Goal: Complete application form: Complete application form

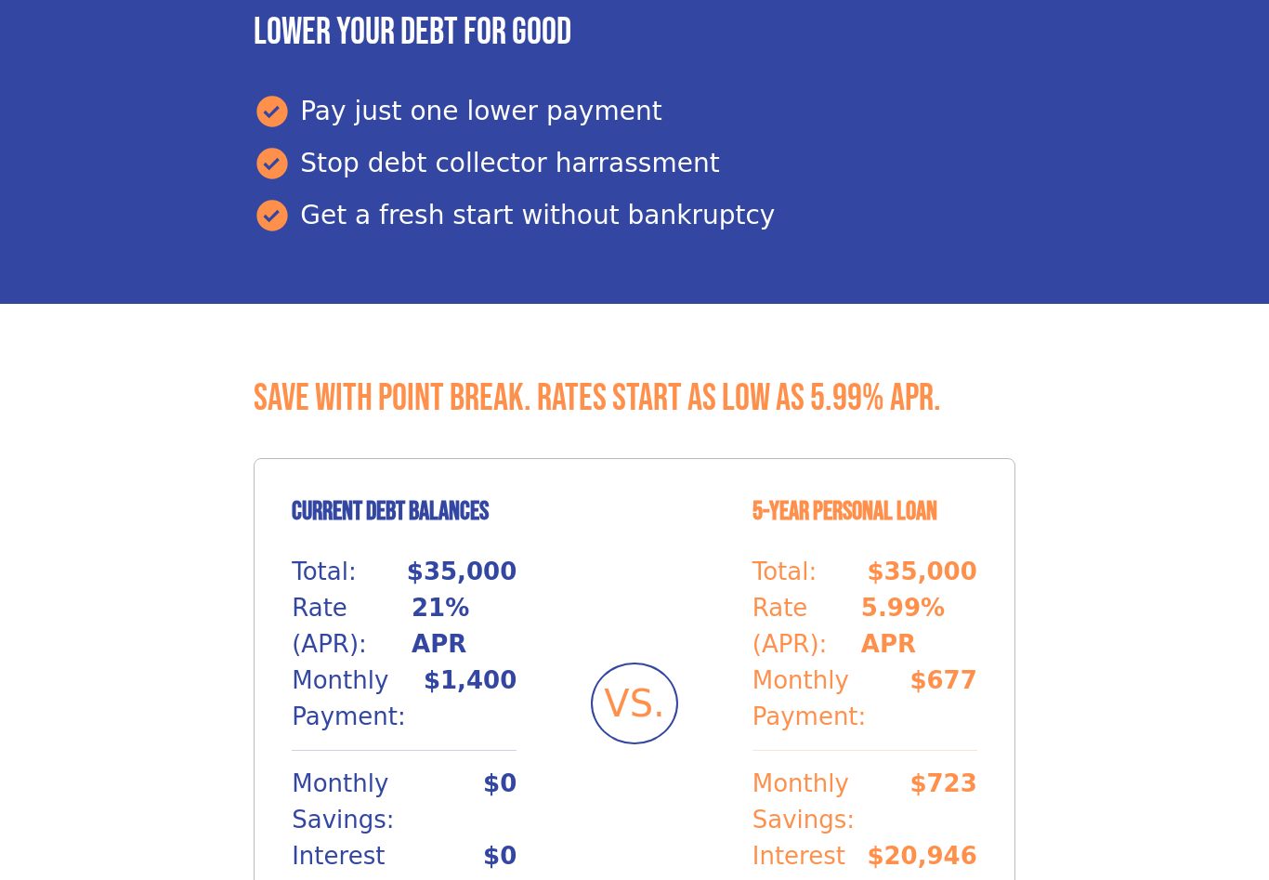
scroll to position [1151, 0]
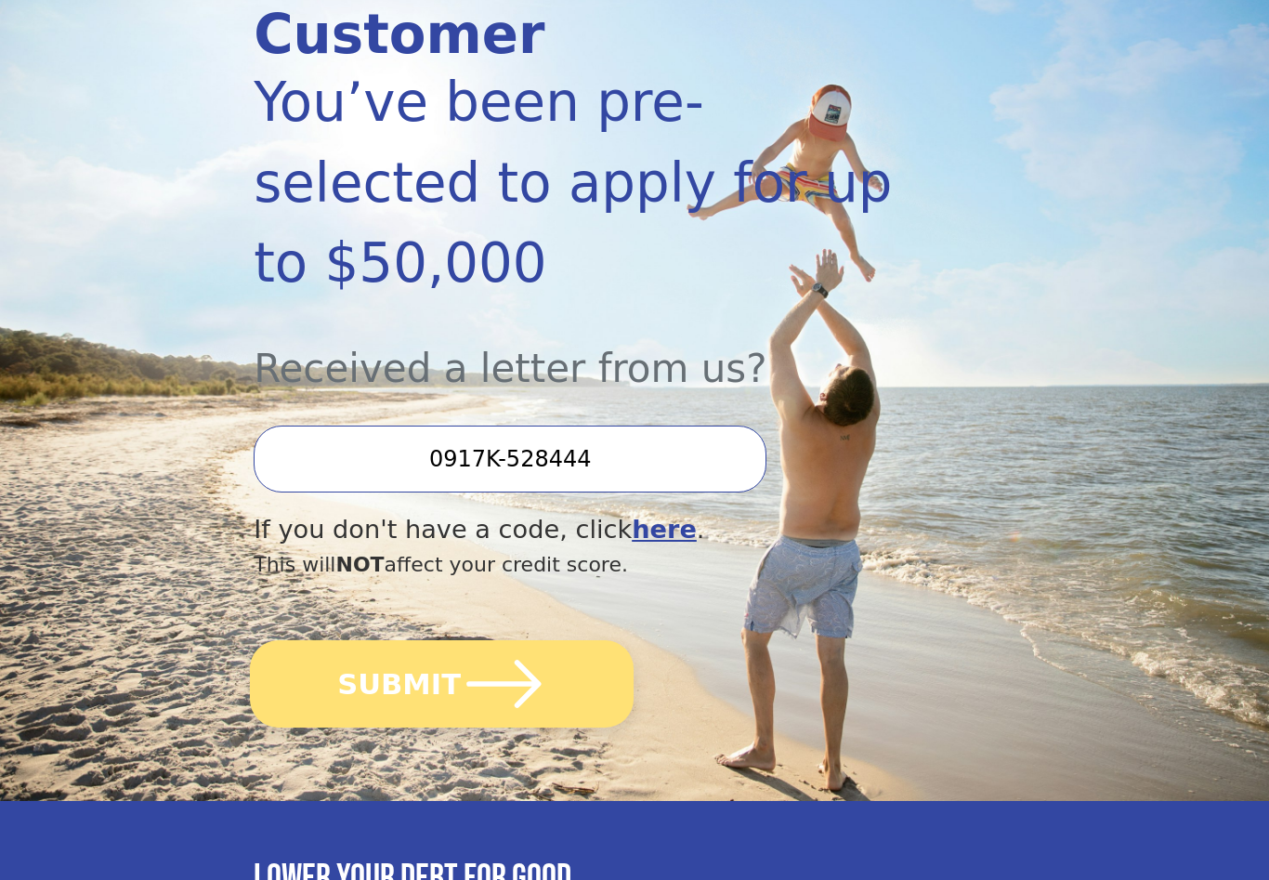
click at [423, 641] on button "SUBMIT" at bounding box center [442, 684] width 384 height 87
click at [442, 640] on button "SUBMIT" at bounding box center [442, 683] width 384 height 87
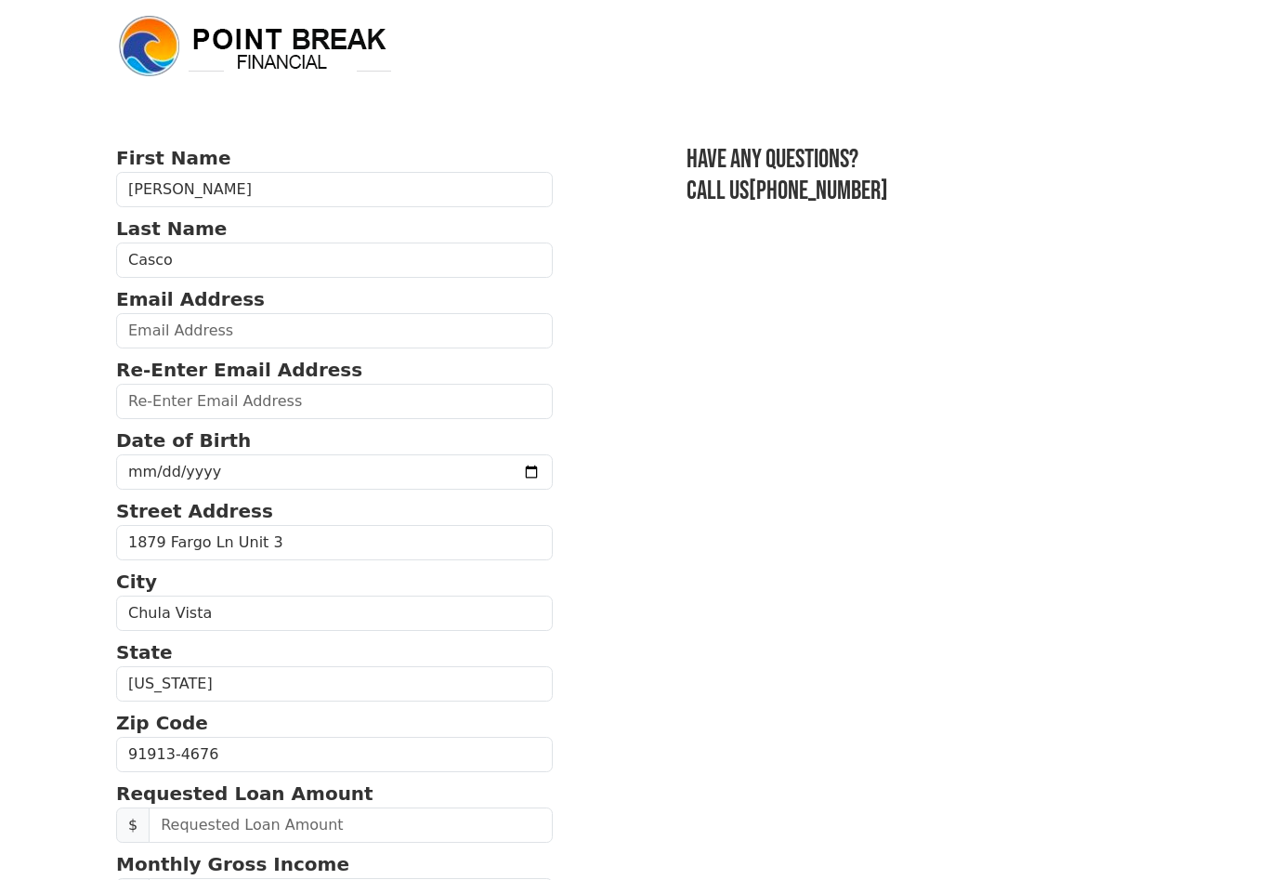
scroll to position [7, 0]
click at [153, 334] on input "email" at bounding box center [334, 331] width 437 height 35
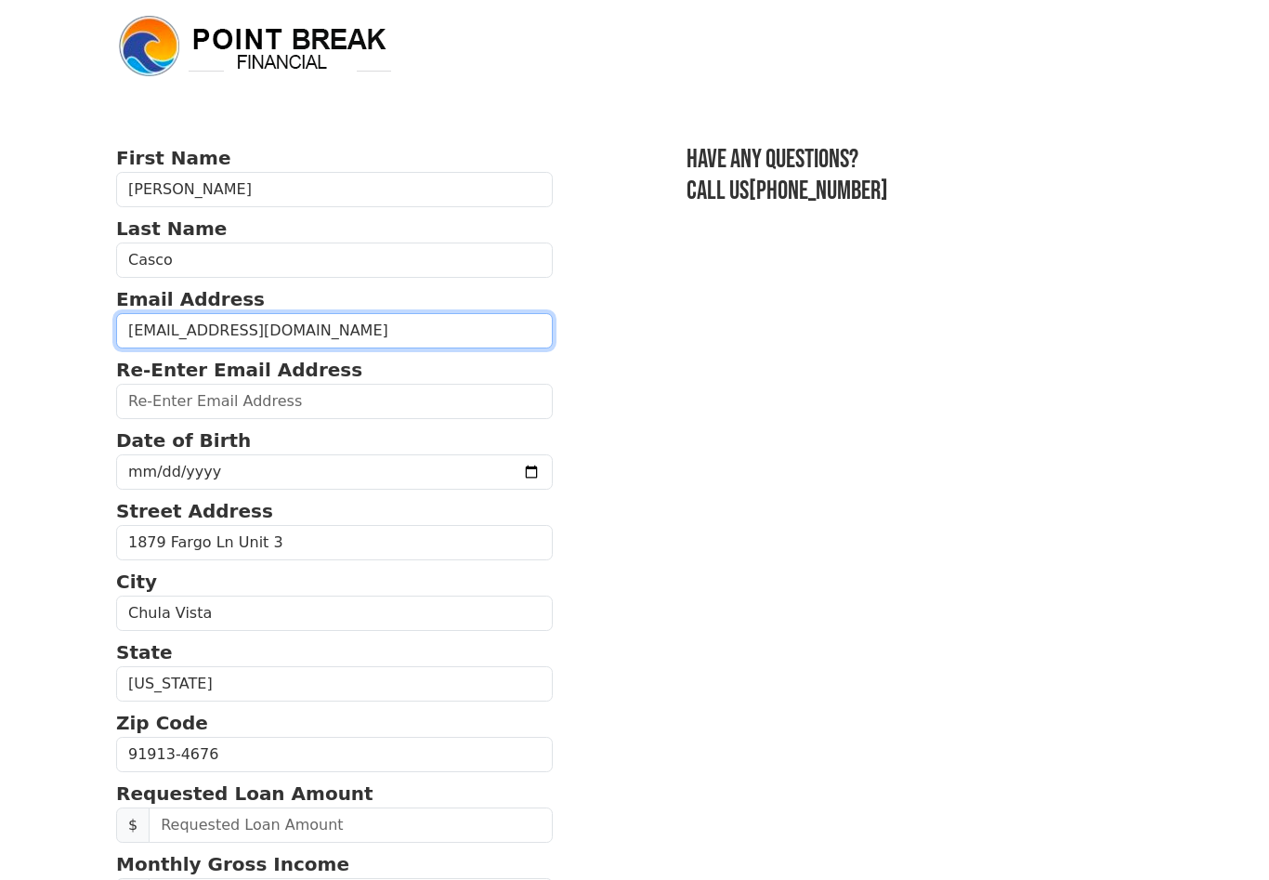
type input "[EMAIL_ADDRESS][DOMAIN_NAME]"
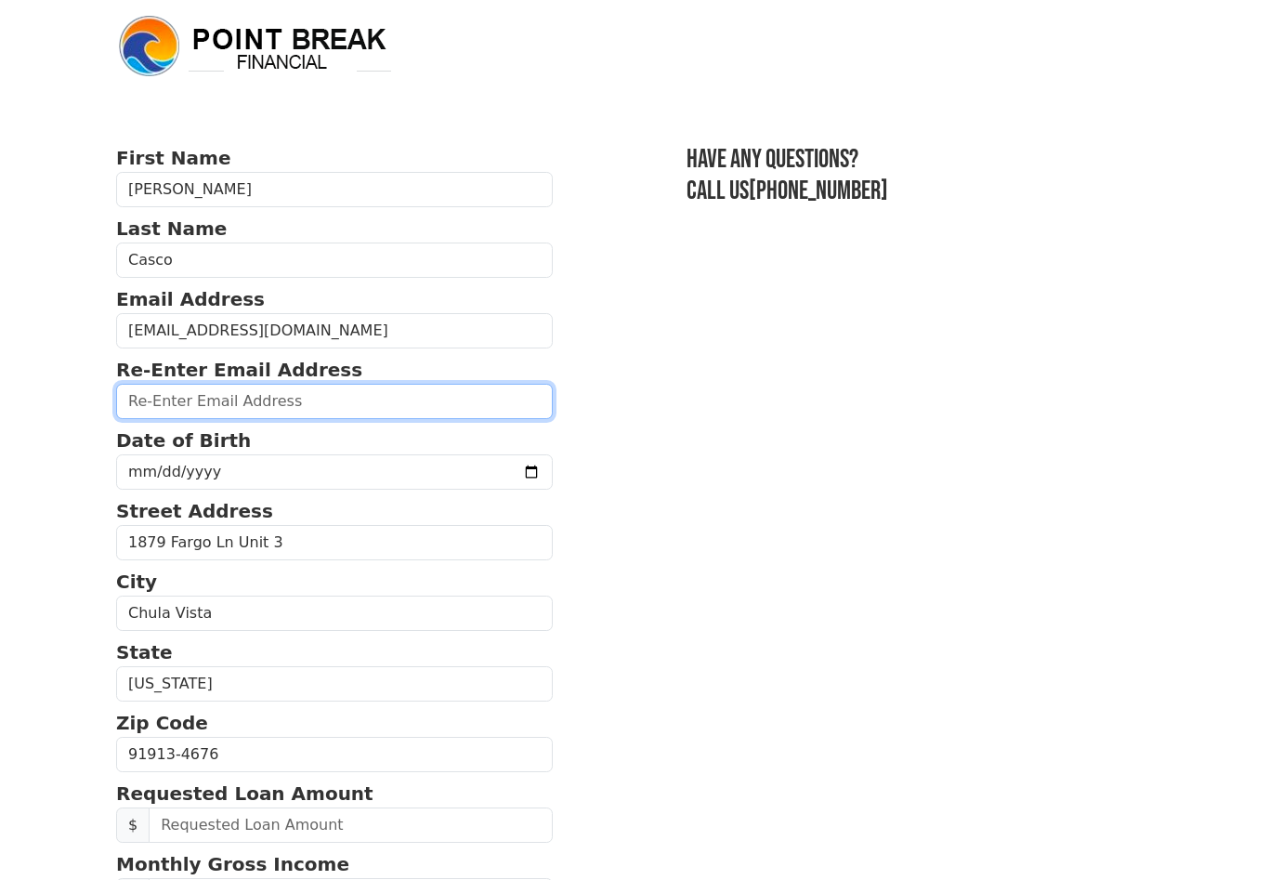
click at [206, 395] on input "email" at bounding box center [334, 401] width 437 height 35
type input "[EMAIL_ADDRESS][DOMAIN_NAME]"
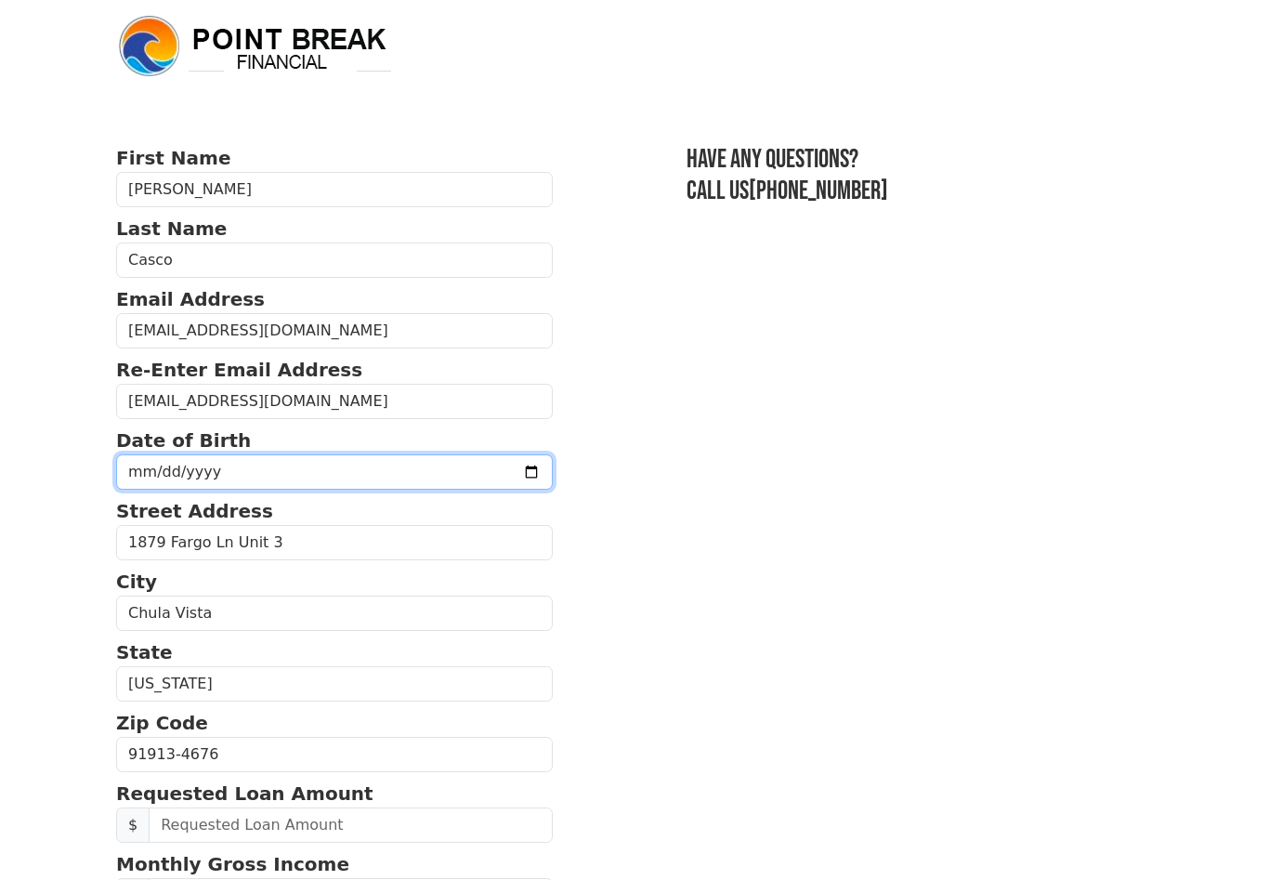
click at [202, 476] on input "date" at bounding box center [334, 471] width 437 height 35
type input "[DATE]"
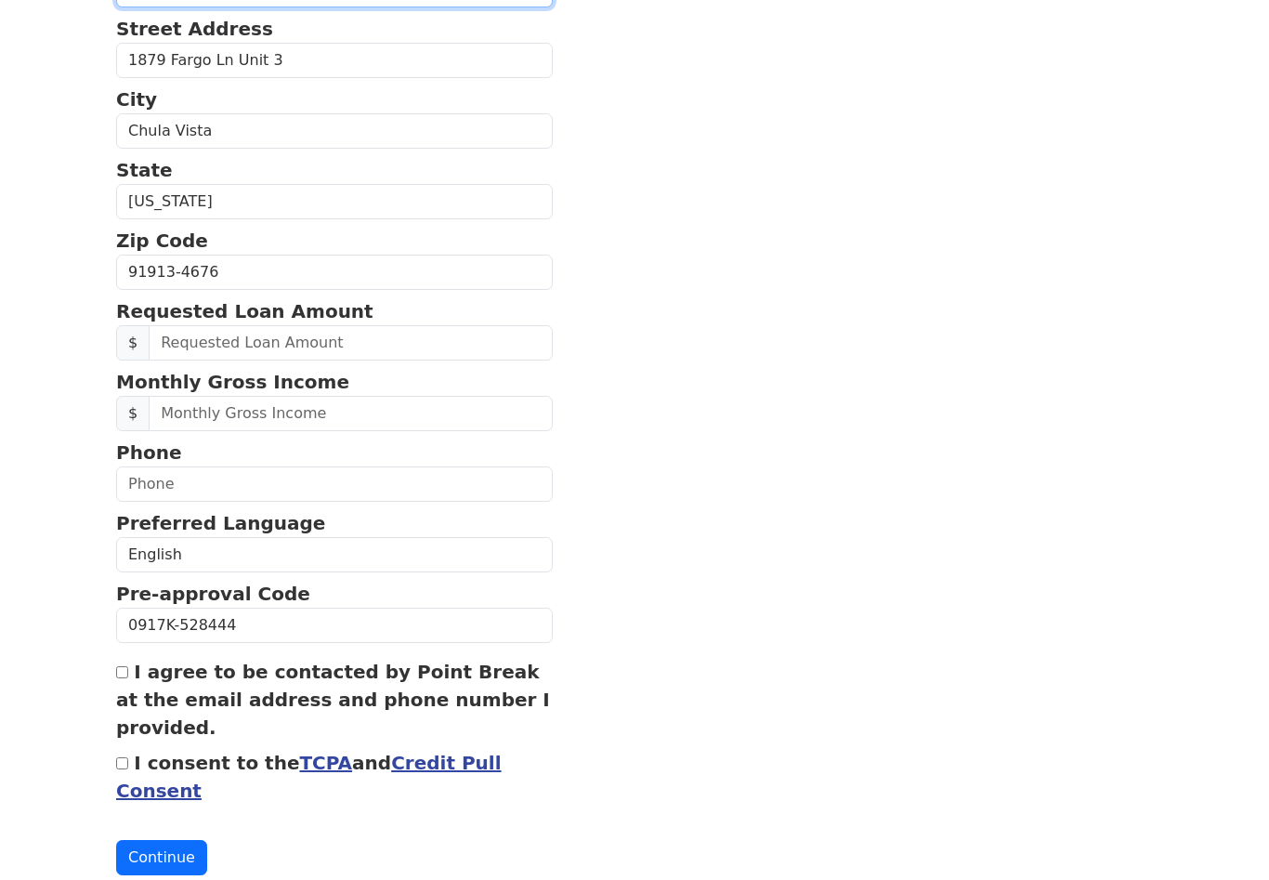
scroll to position [490, 0]
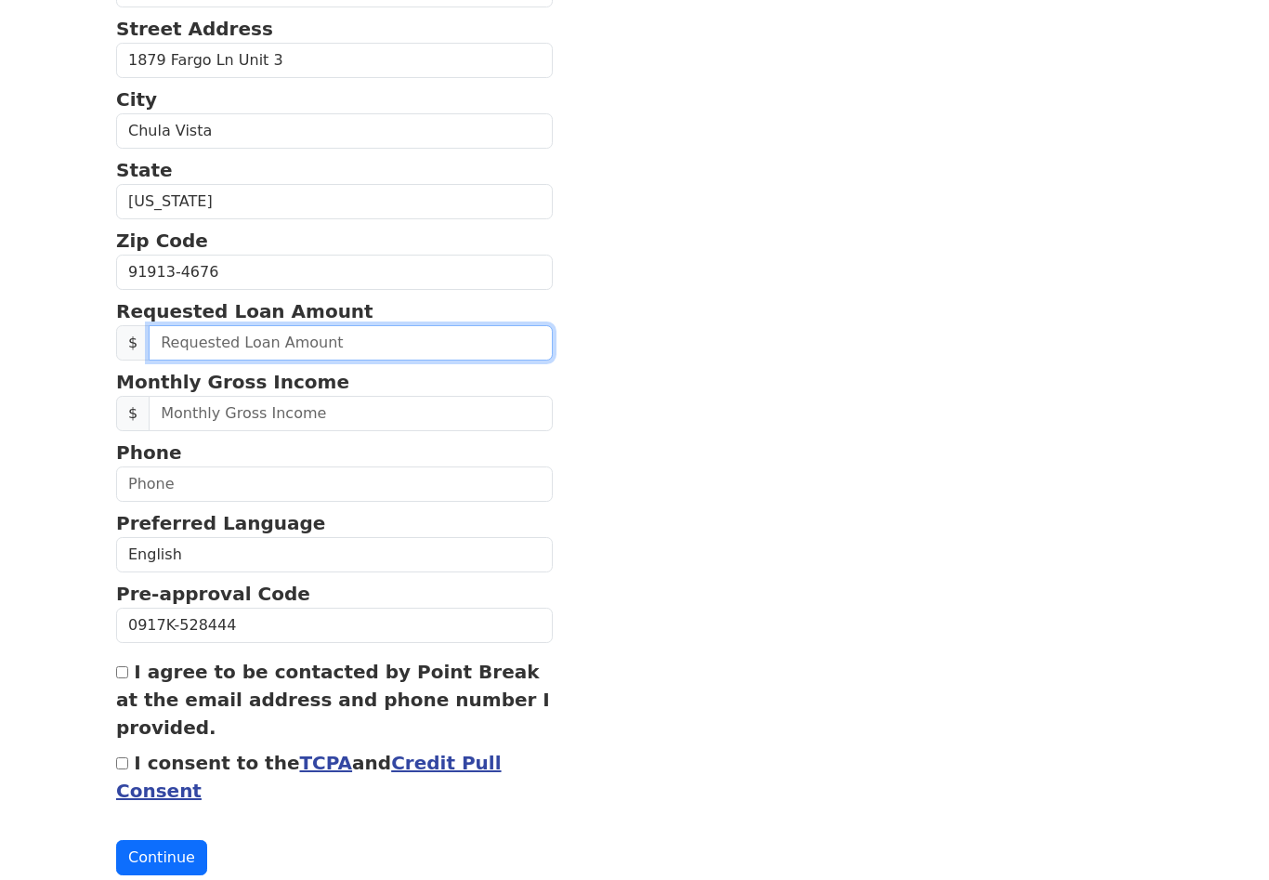
click at [204, 335] on input "text" at bounding box center [351, 342] width 404 height 35
type input "25.00"
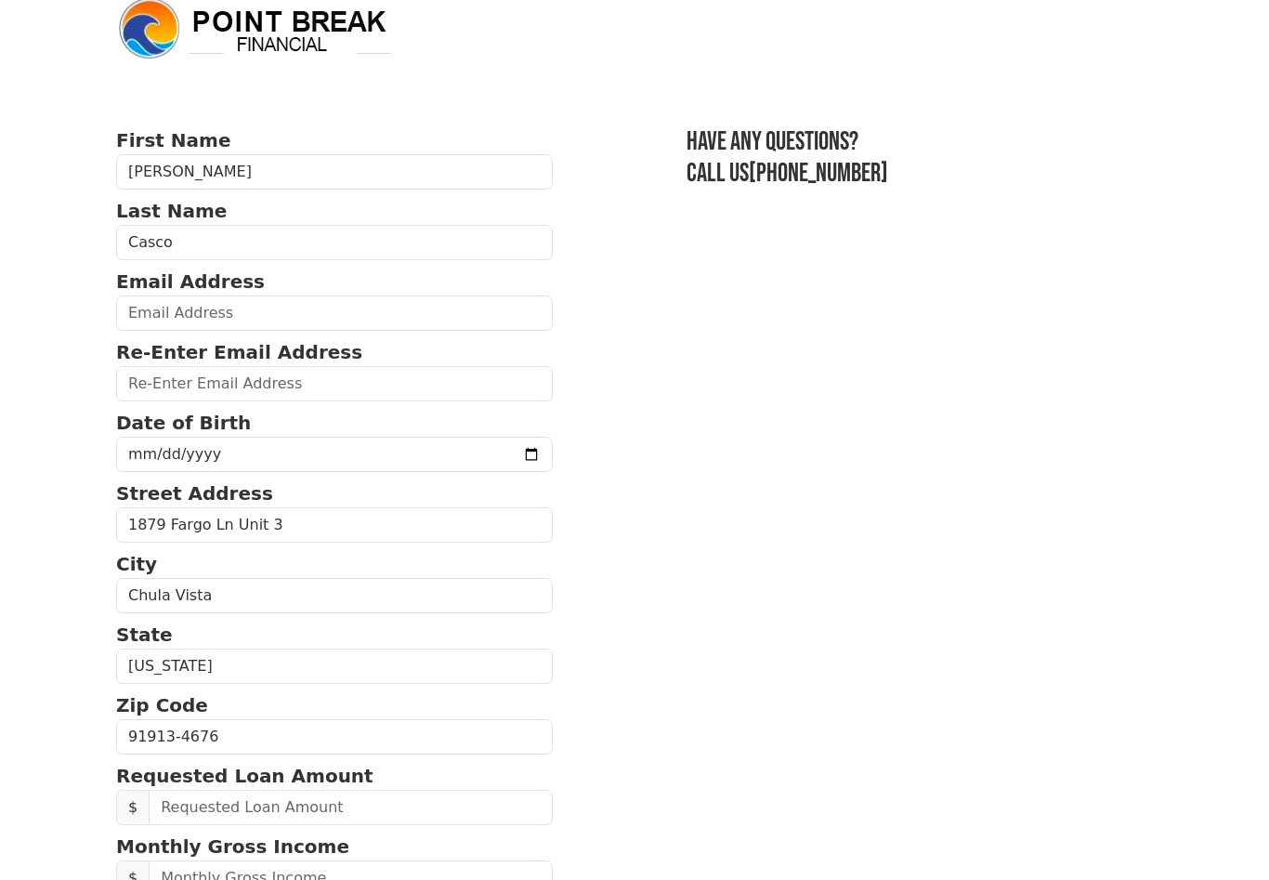
scroll to position [25, 0]
click at [201, 317] on input "email" at bounding box center [334, 312] width 437 height 35
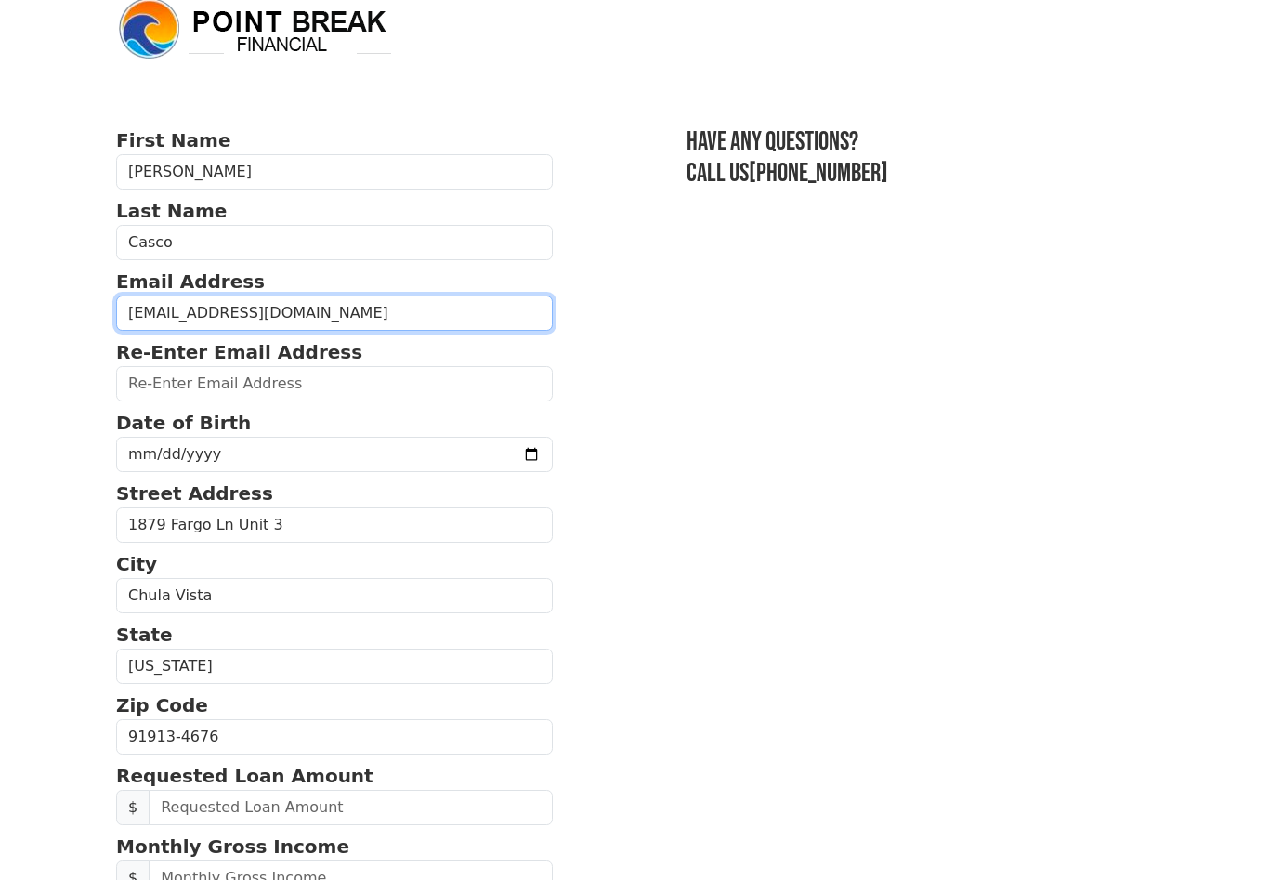
type input "[EMAIL_ADDRESS][DOMAIN_NAME]"
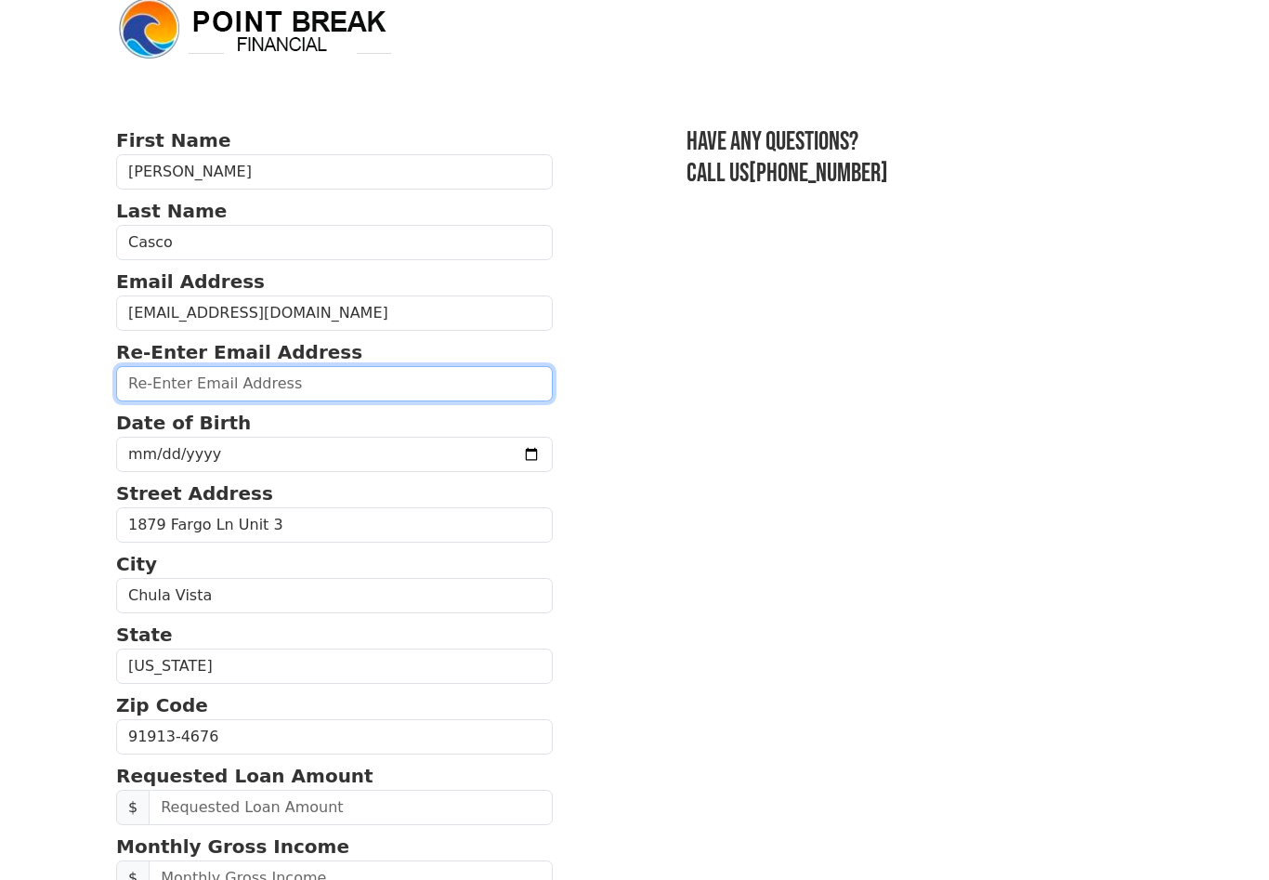
click at [242, 380] on input "email" at bounding box center [334, 383] width 437 height 35
type input "[EMAIL_ADDRESS][DOMAIN_NAME]"
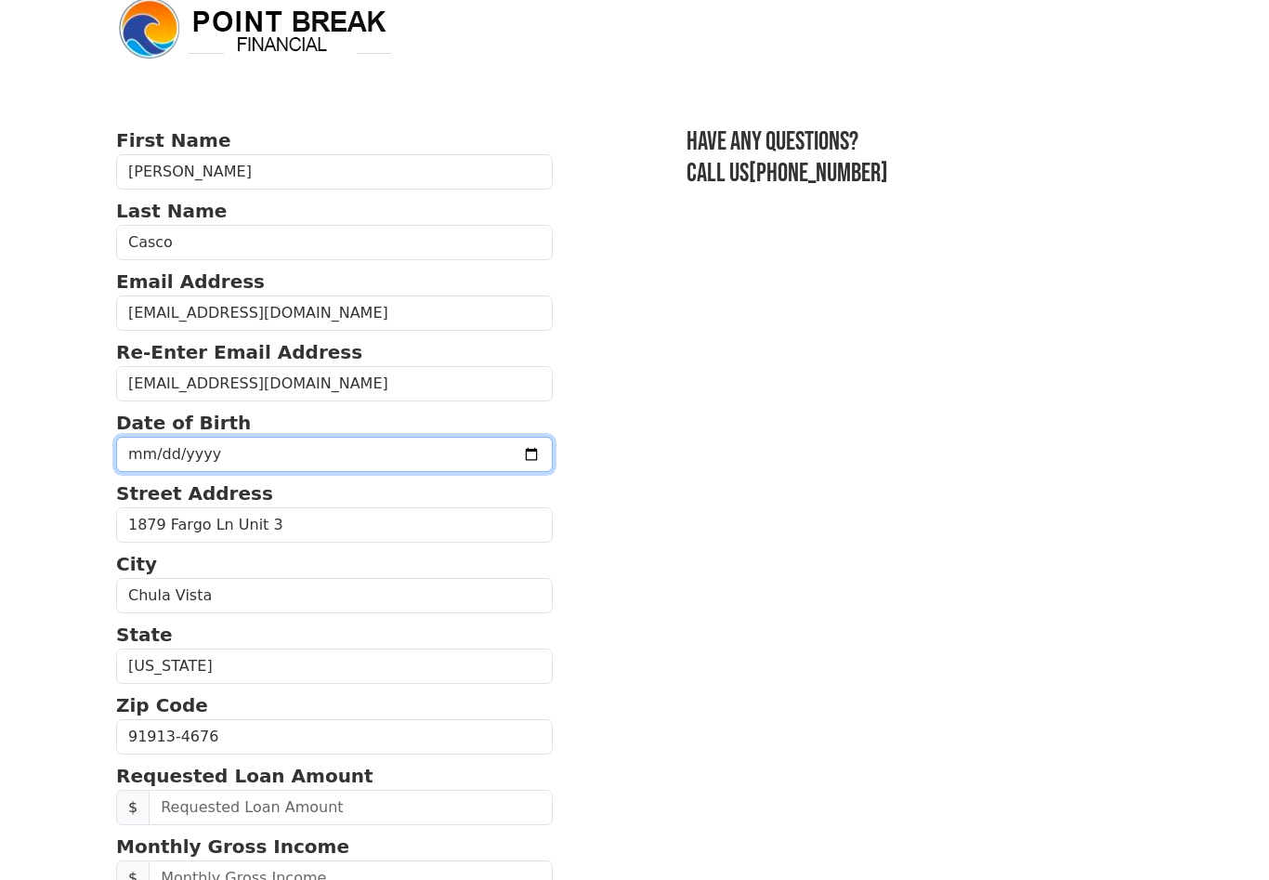
click at [191, 464] on input "date" at bounding box center [334, 454] width 437 height 35
type input "[DATE]"
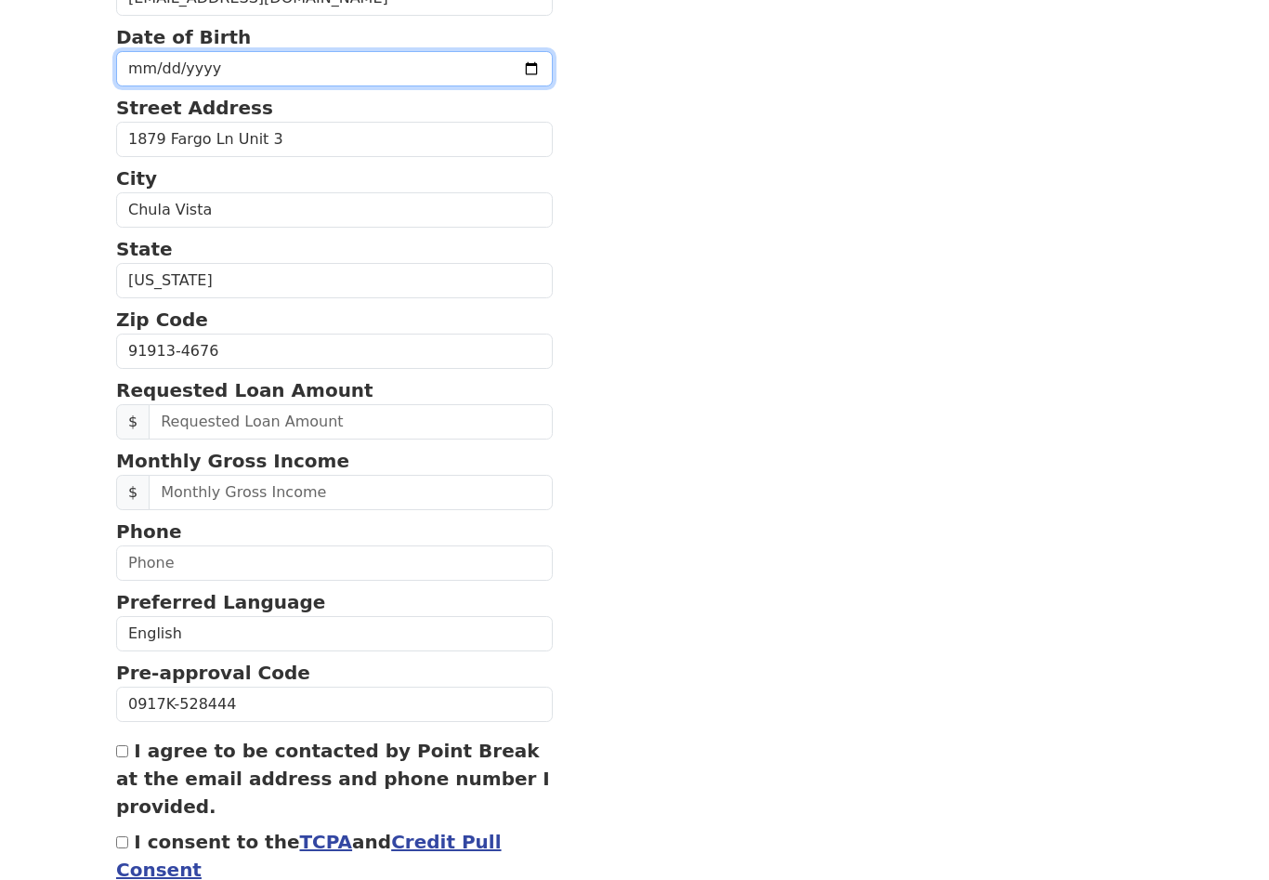
scroll to position [410, 0]
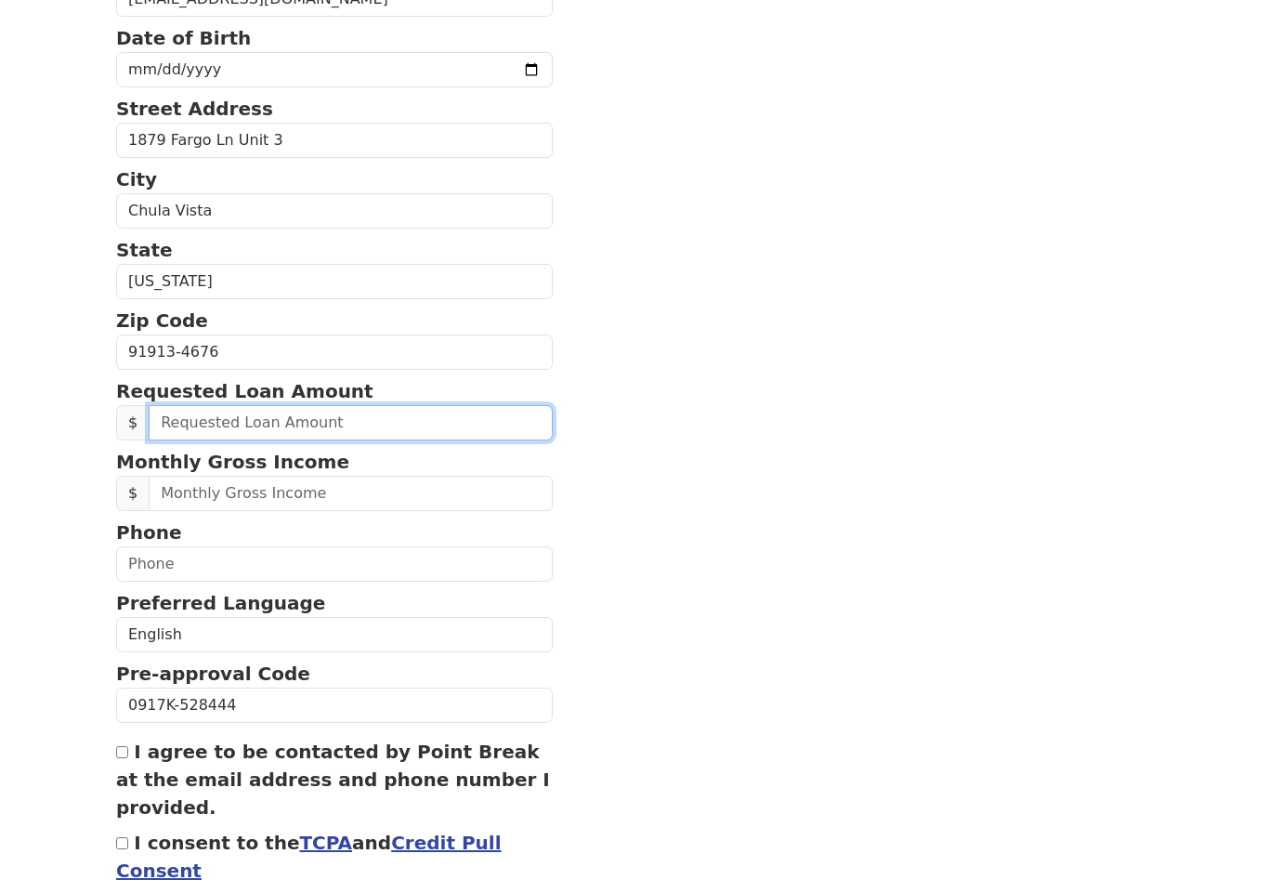
click at [199, 409] on input "text" at bounding box center [351, 422] width 404 height 35
type input "30,000.00"
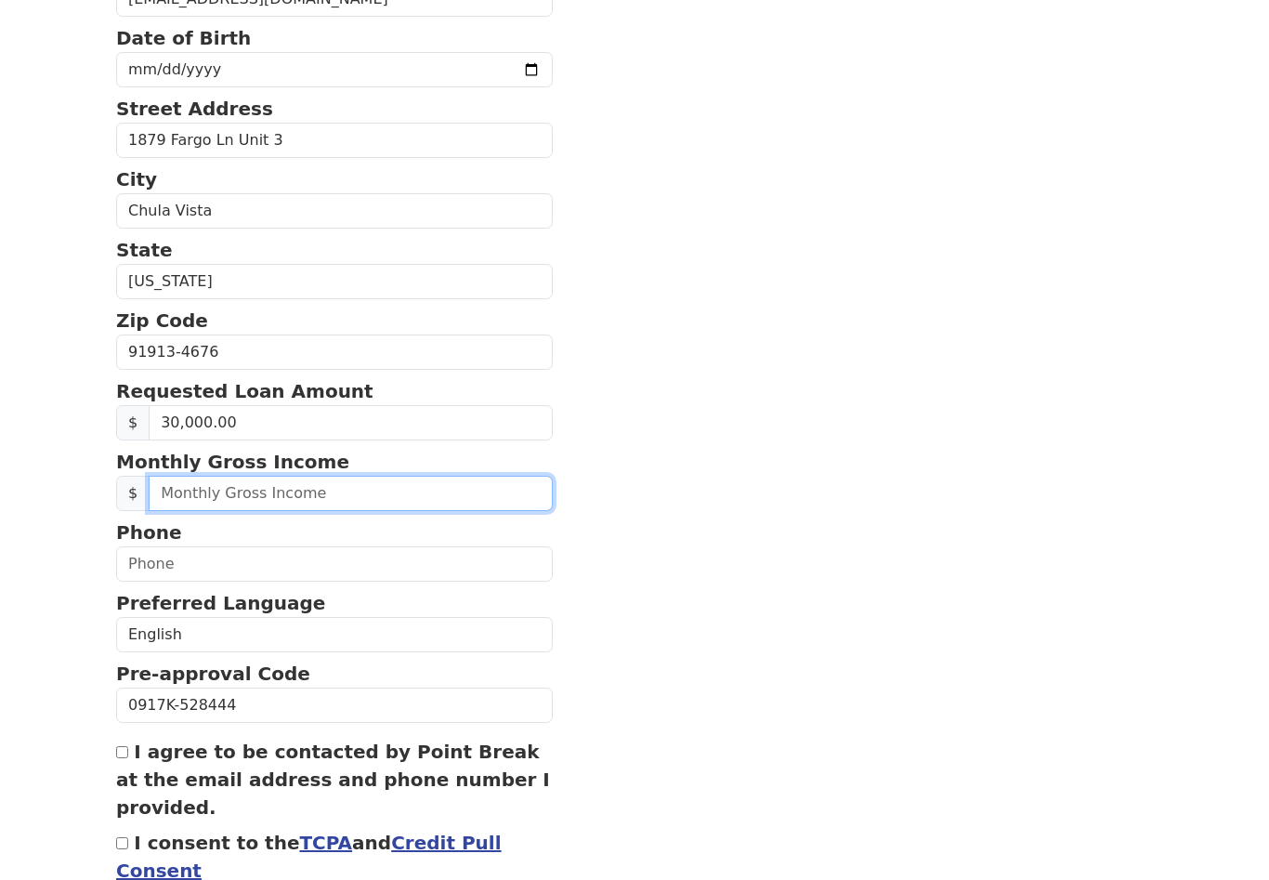
click at [193, 492] on input "text" at bounding box center [351, 493] width 404 height 35
type input "30,000.00"
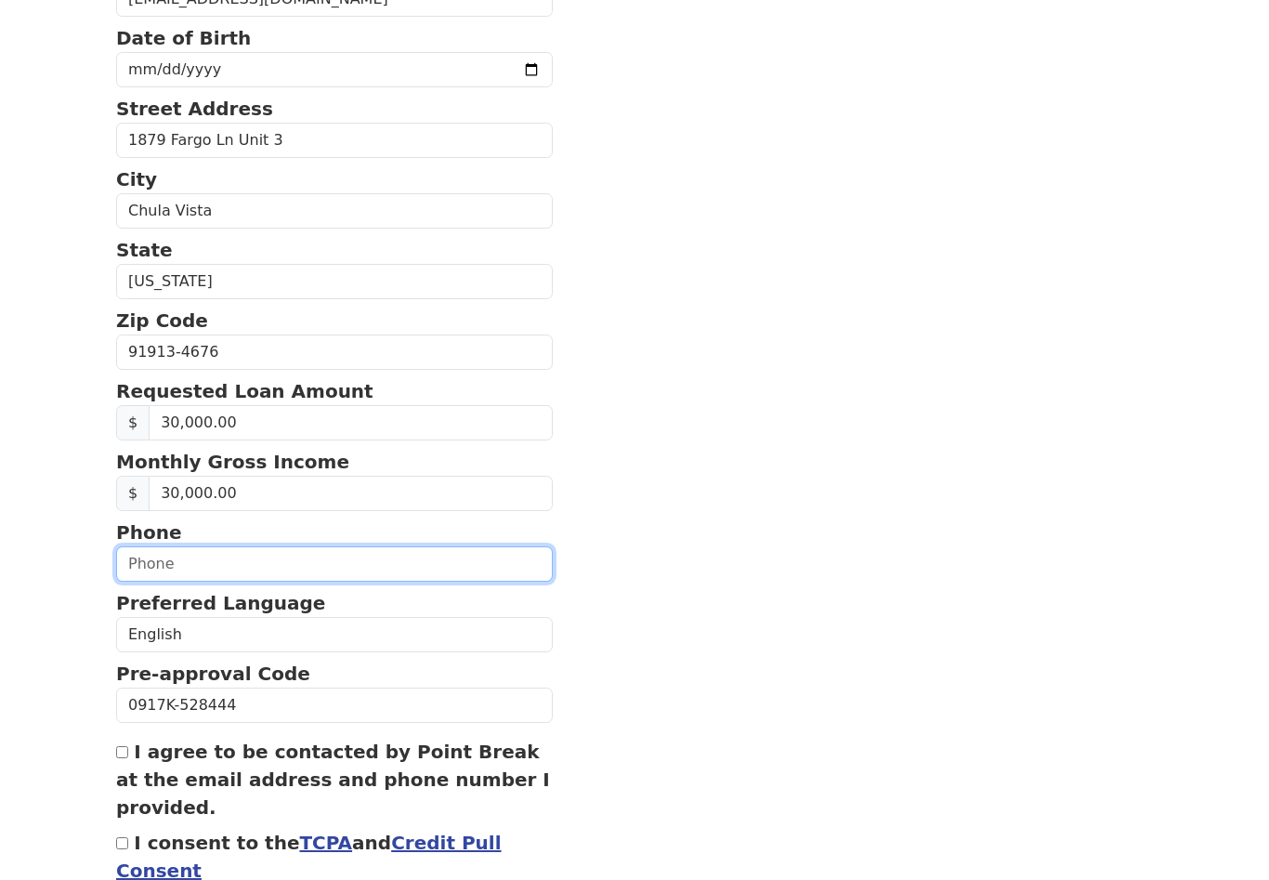
click at [177, 567] on input "text" at bounding box center [334, 563] width 437 height 35
type input "(702) 205-3475"
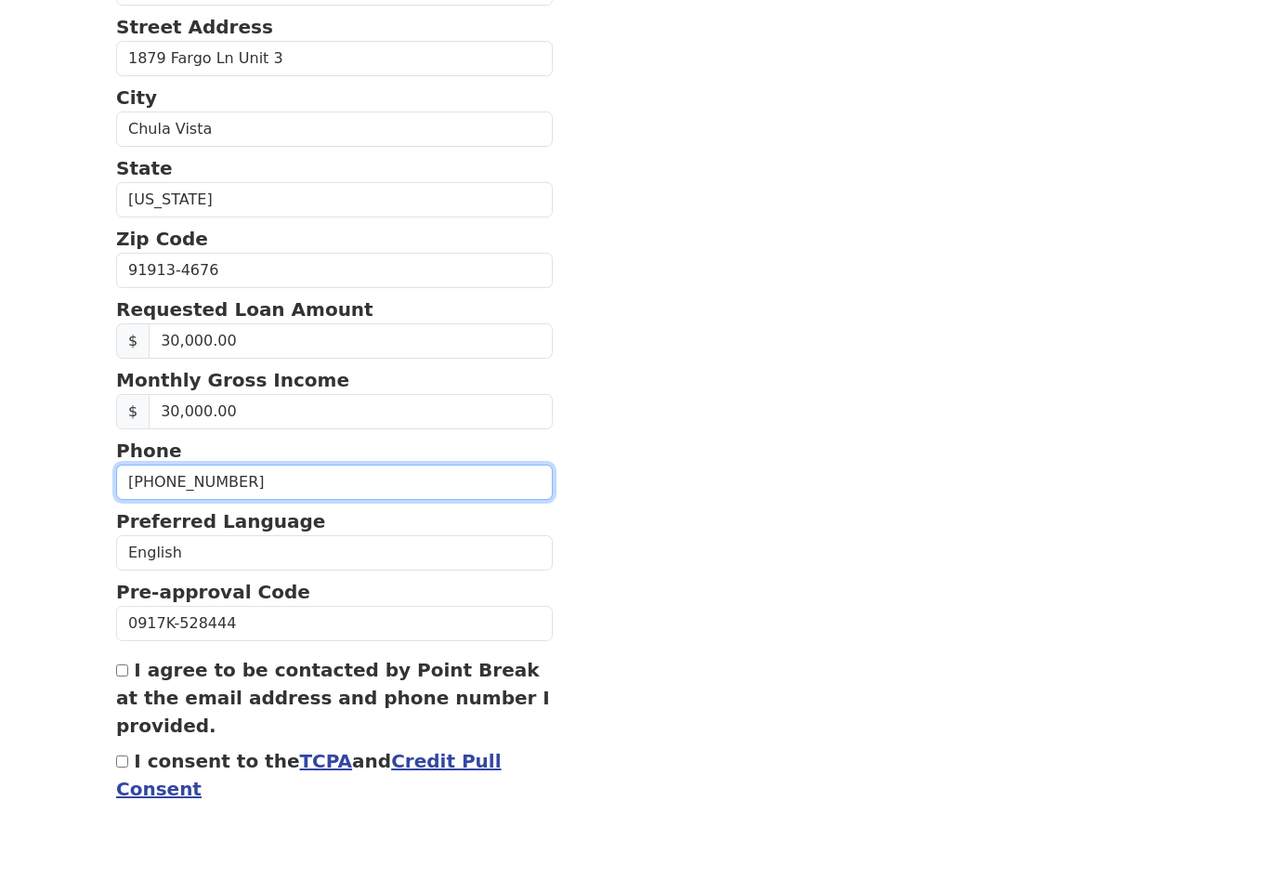
scroll to position [541, 0]
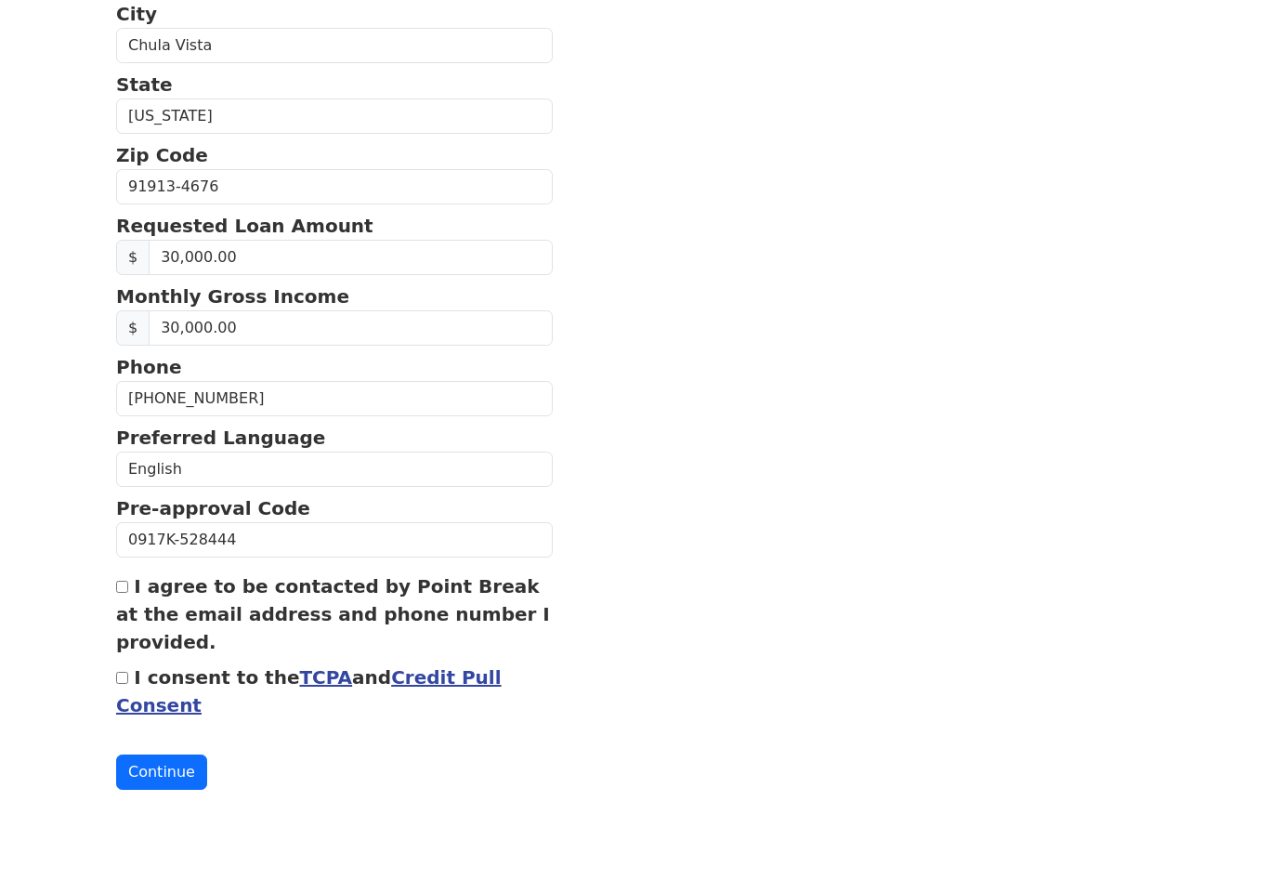
click at [128, 615] on input "I agree to be contacted by Point Break at the email address and phone number I …" at bounding box center [122, 621] width 12 height 12
checkbox input "true"
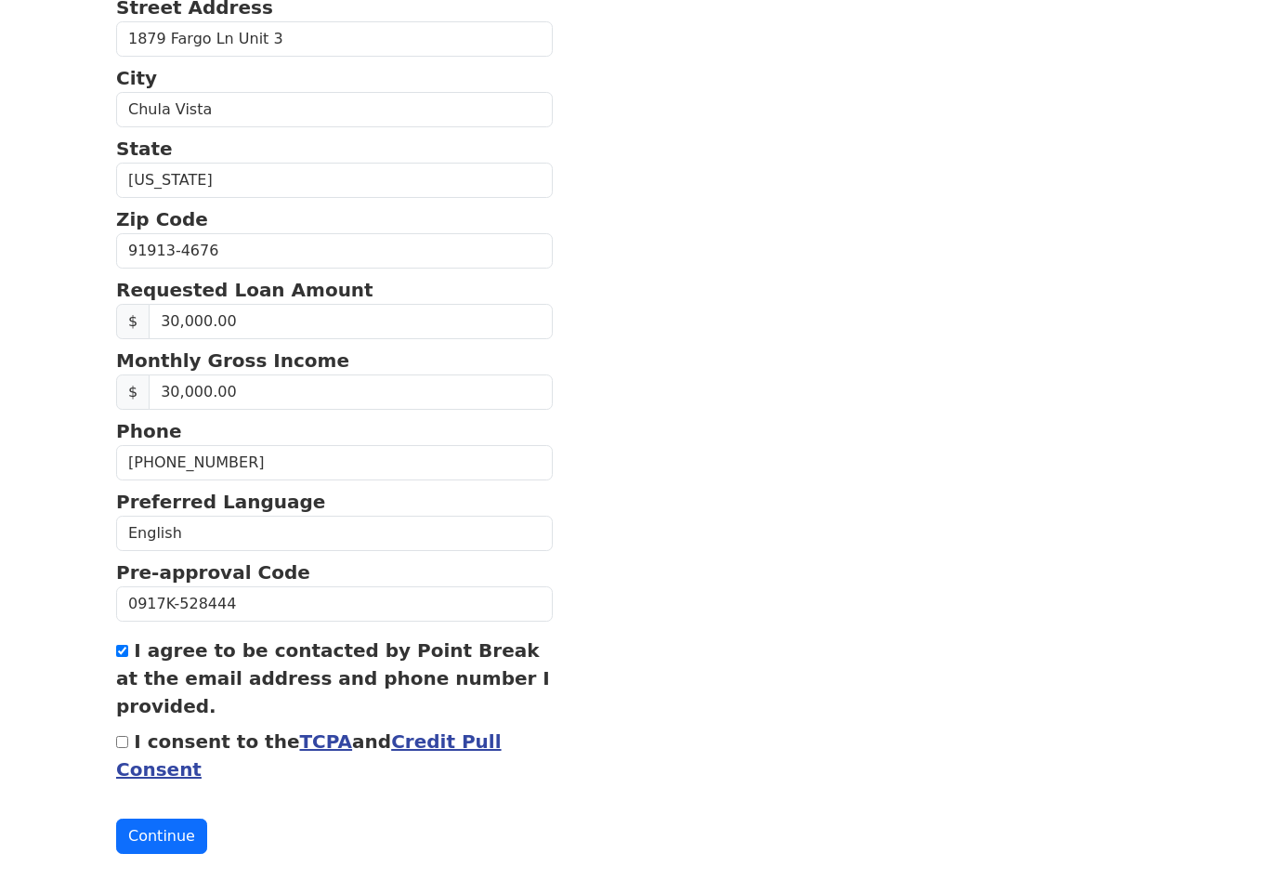
click at [128, 746] on input "I consent to the TCPA and Credit Pull Consent" at bounding box center [122, 743] width 12 height 12
checkbox input "true"
click at [146, 834] on button "Continue" at bounding box center [161, 836] width 91 height 35
